Goal: Task Accomplishment & Management: Complete application form

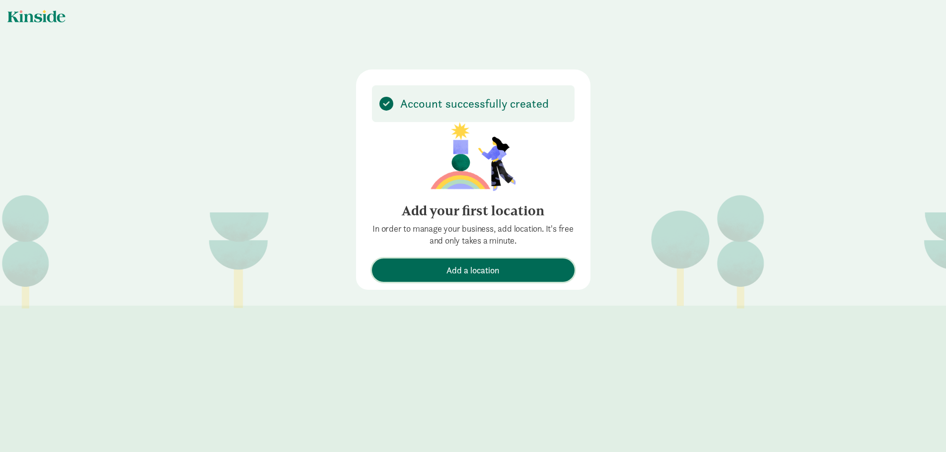
click at [477, 272] on span "Add a location" at bounding box center [472, 270] width 53 height 13
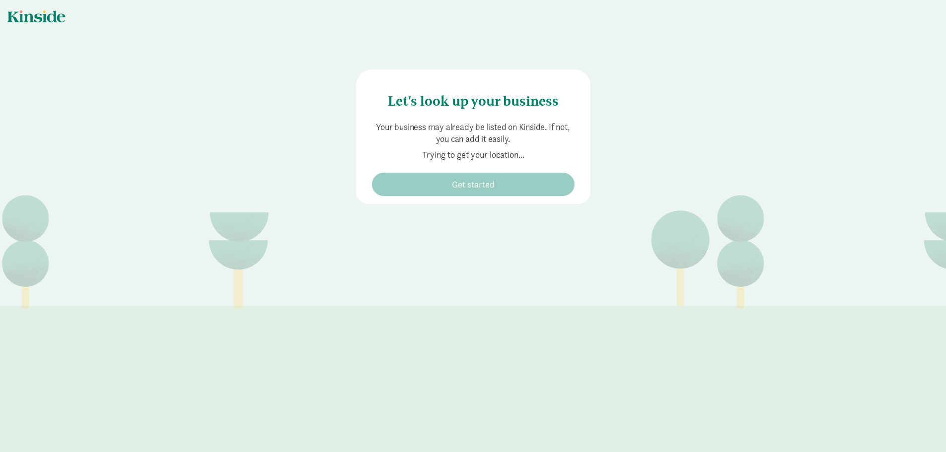
type input "[STREET_ADDRESS]"
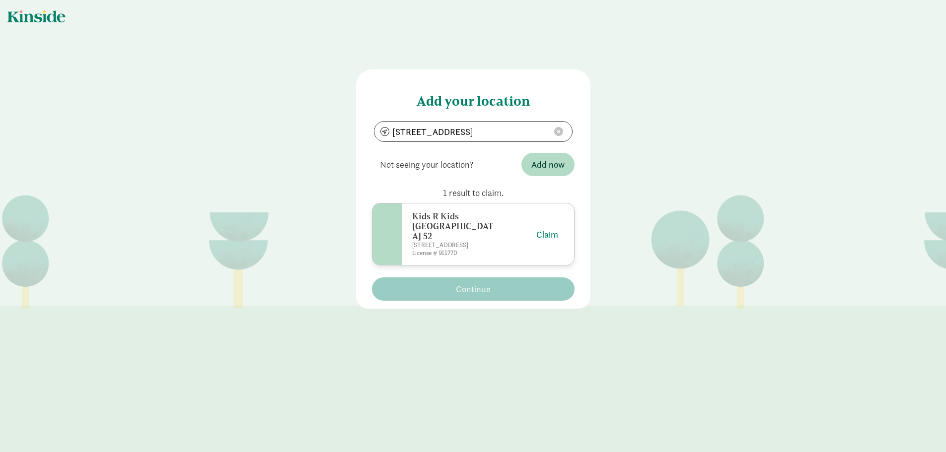
click at [452, 223] on h6 "Kids R Kids [GEOGRAPHIC_DATA] 52" at bounding box center [454, 227] width 85 height 30
click at [482, 229] on h6 "Kids R Kids [GEOGRAPHIC_DATA] 52" at bounding box center [454, 227] width 85 height 30
click at [541, 234] on button "Claim" at bounding box center [547, 234] width 22 height 13
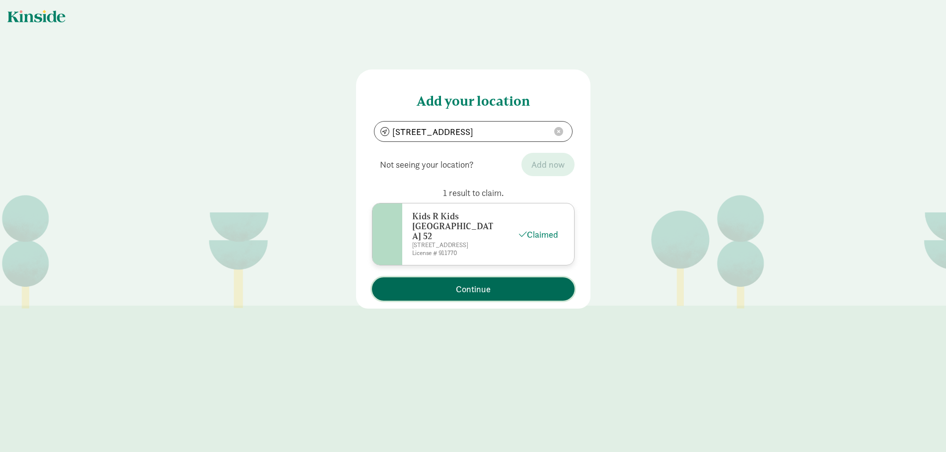
click at [474, 291] on span "Continue" at bounding box center [473, 289] width 35 height 13
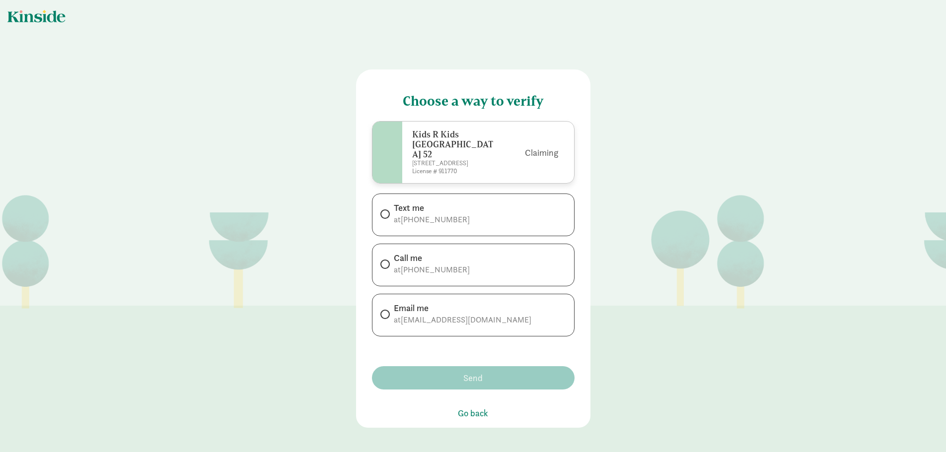
click at [411, 316] on span "[EMAIL_ADDRESS][DOMAIN_NAME]" at bounding box center [466, 320] width 131 height 10
click at [387, 316] on input "Email me at [EMAIL_ADDRESS][DOMAIN_NAME]" at bounding box center [383, 314] width 6 height 6
radio input "true"
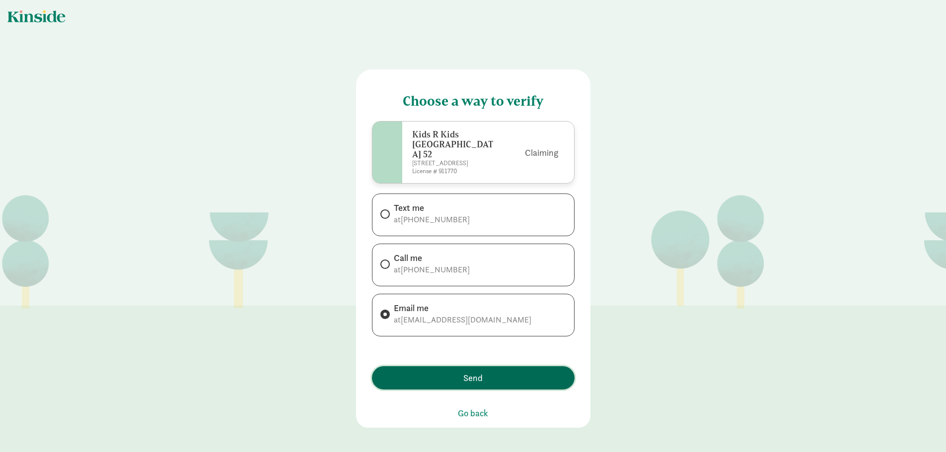
click at [424, 382] on span "Send" at bounding box center [473, 377] width 193 height 13
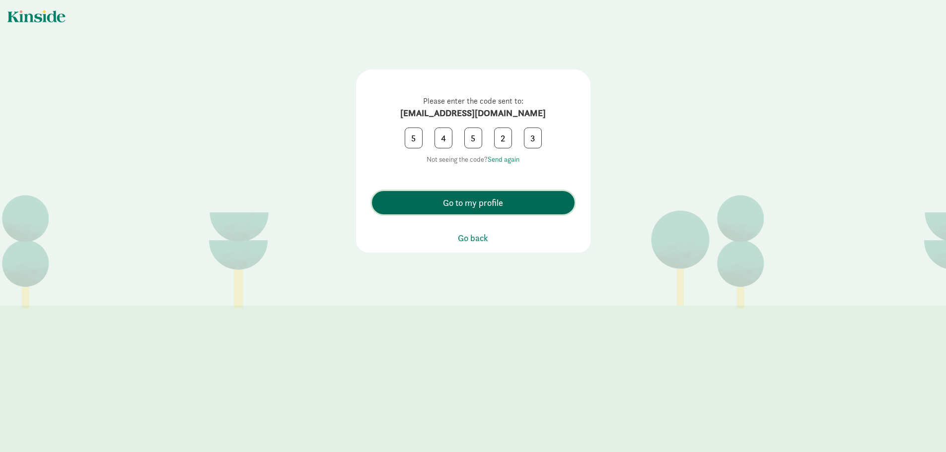
click at [503, 192] on button "Go to my profile" at bounding box center [473, 202] width 203 height 23
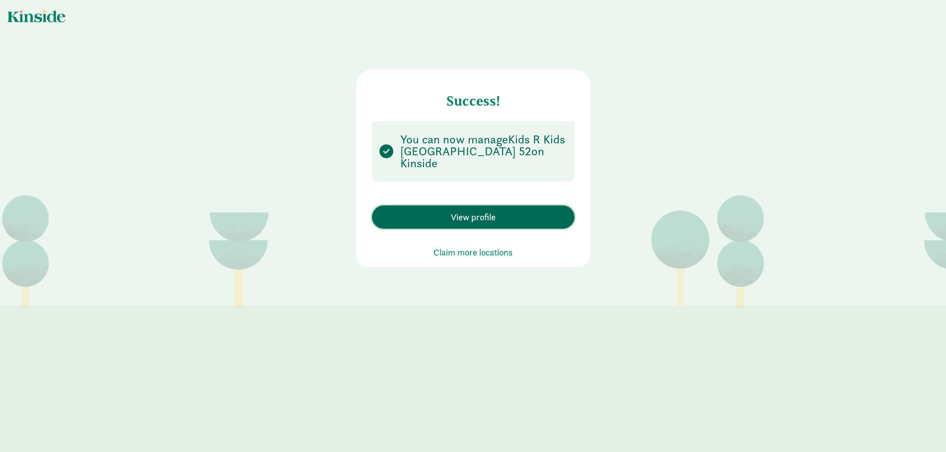
click at [487, 208] on button "View profile" at bounding box center [473, 217] width 203 height 23
